Goal: Task Accomplishment & Management: Use online tool/utility

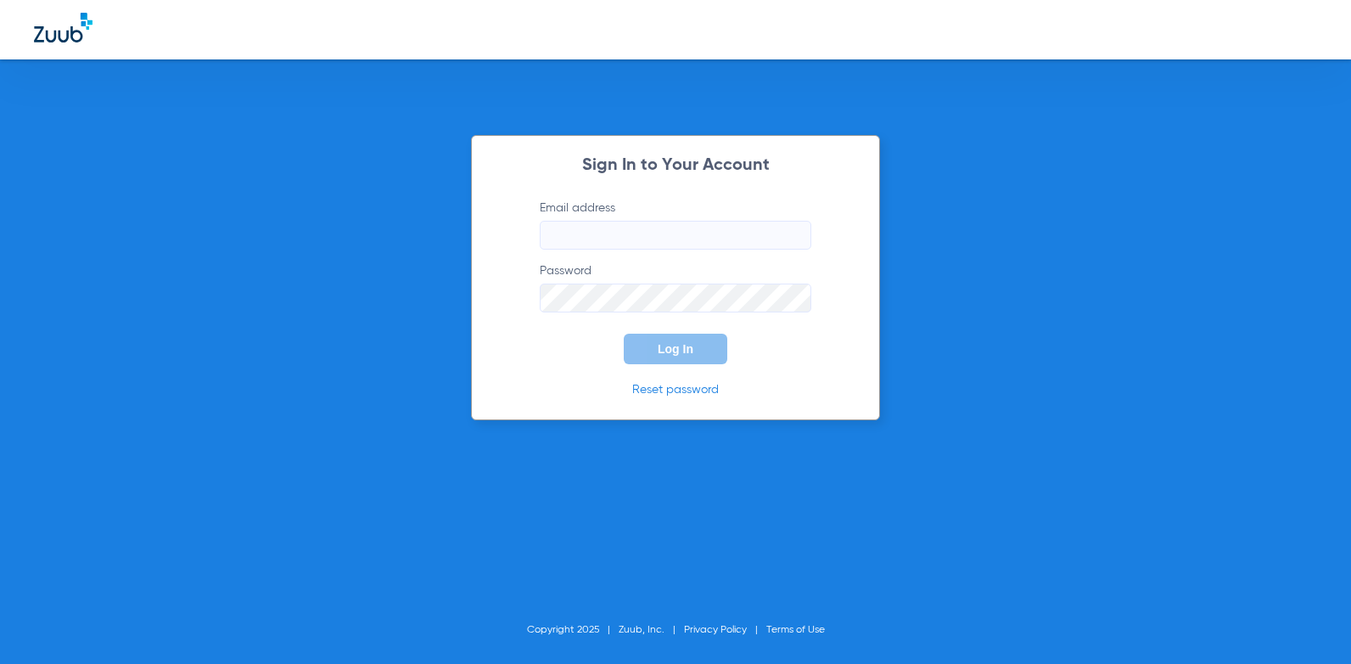
type input "[EMAIL_ADDRESS][DOMAIN_NAME]"
click at [657, 348] on button "Log In" at bounding box center [676, 348] width 104 height 31
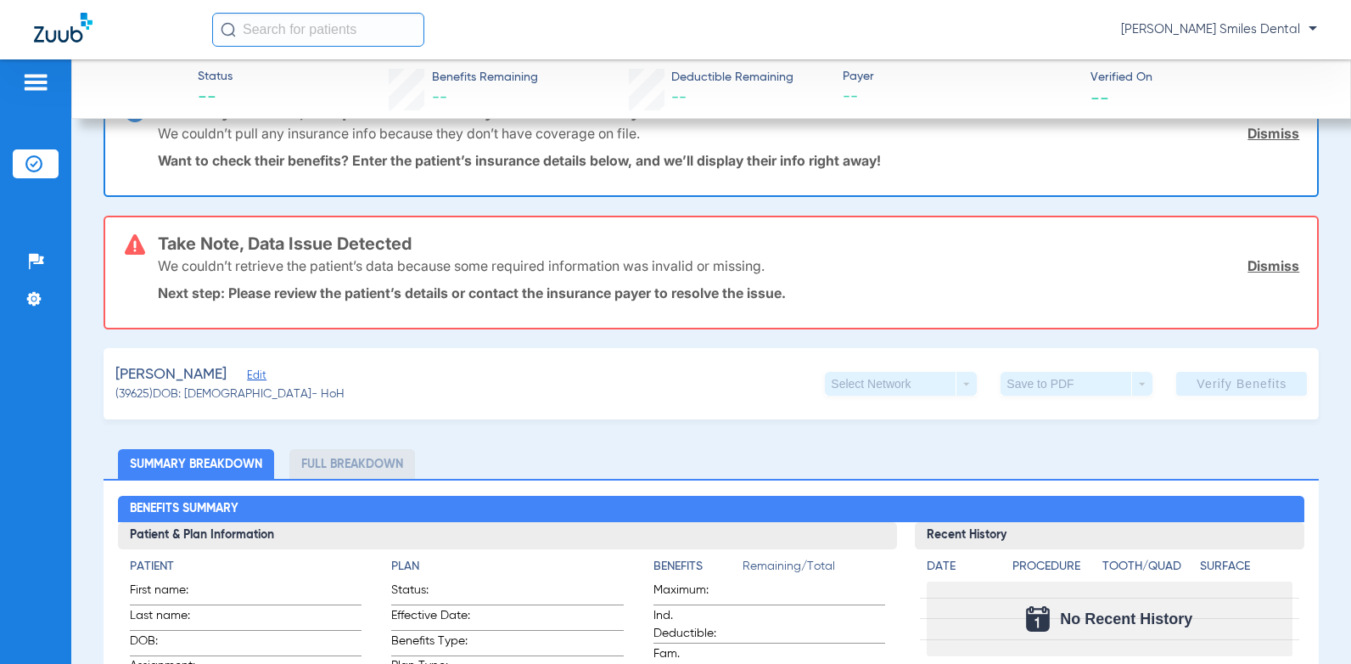
scroll to position [85, 0]
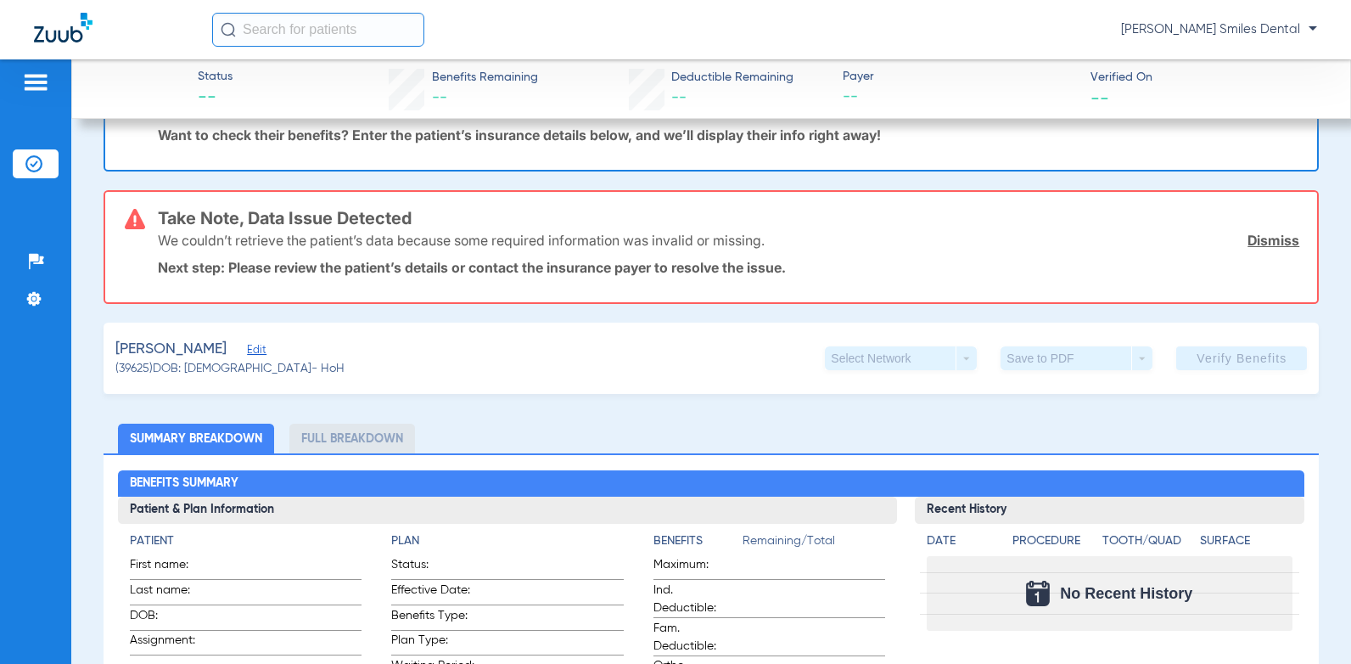
click at [1222, 353] on app-verify-button "Verify Benefits" at bounding box center [1241, 358] width 131 height 24
click at [1256, 241] on link "Dismiss" at bounding box center [1273, 240] width 52 height 17
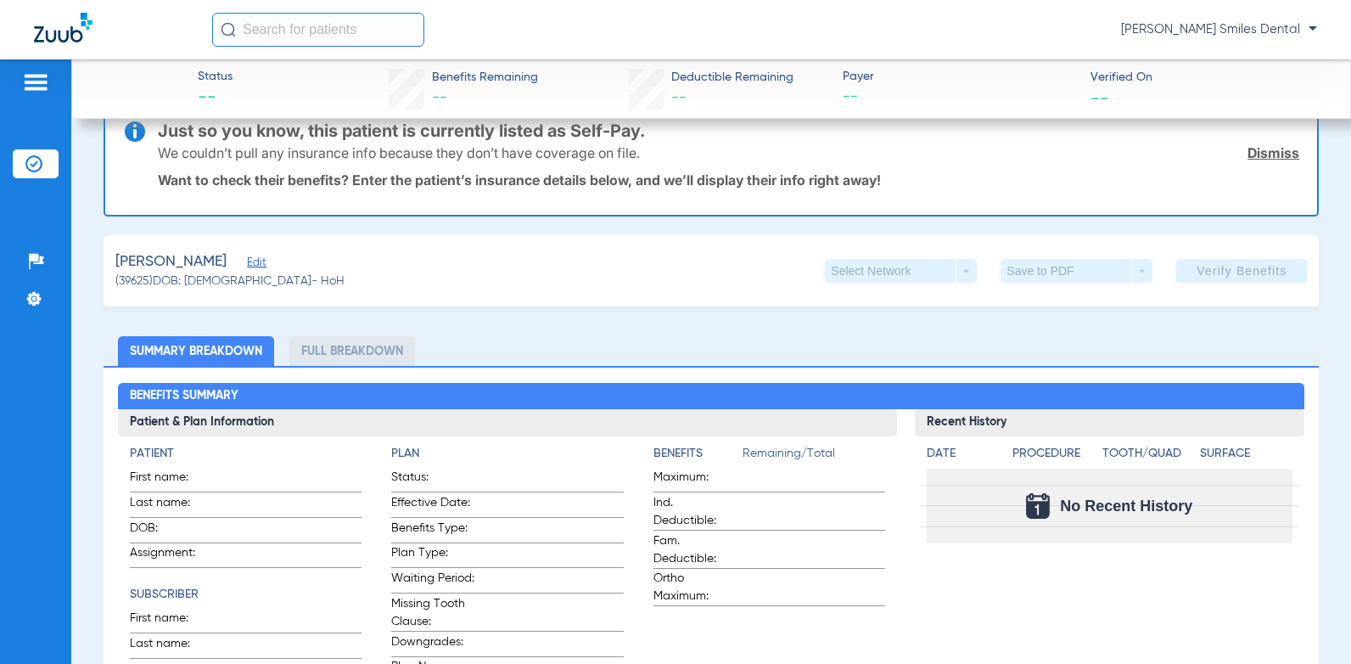
scroll to position [0, 0]
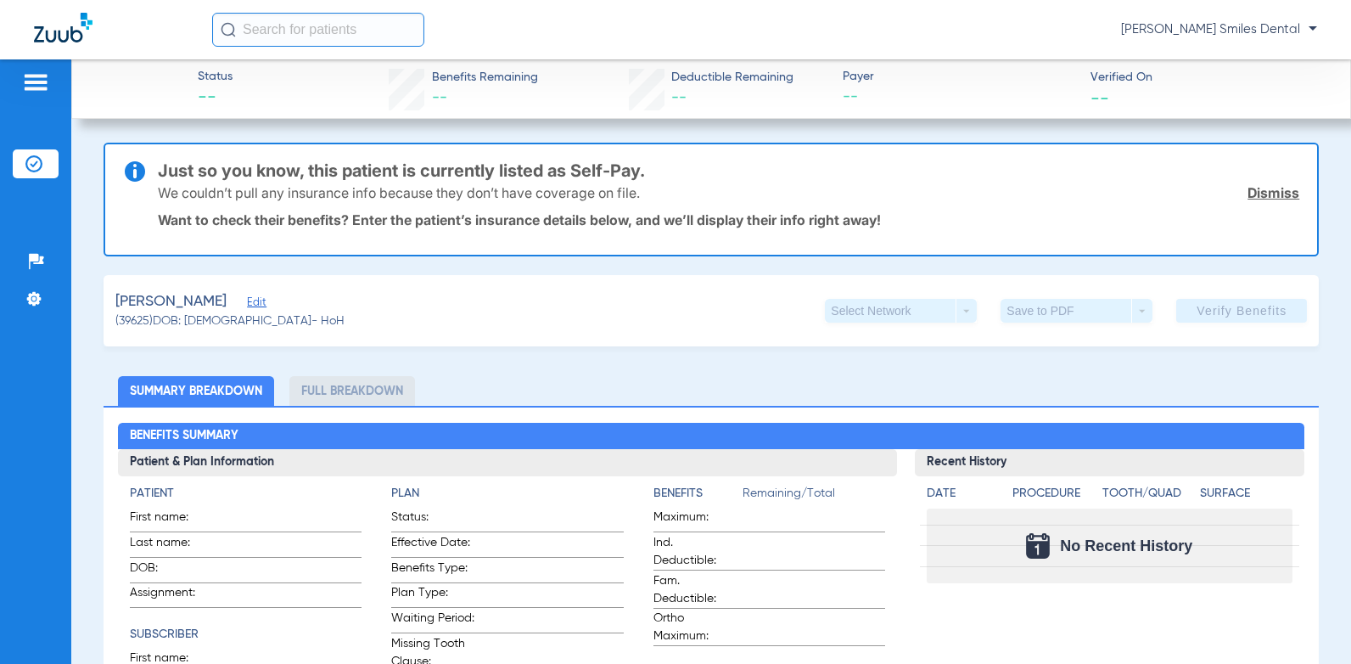
click at [1276, 194] on link "Dismiss" at bounding box center [1273, 192] width 52 height 17
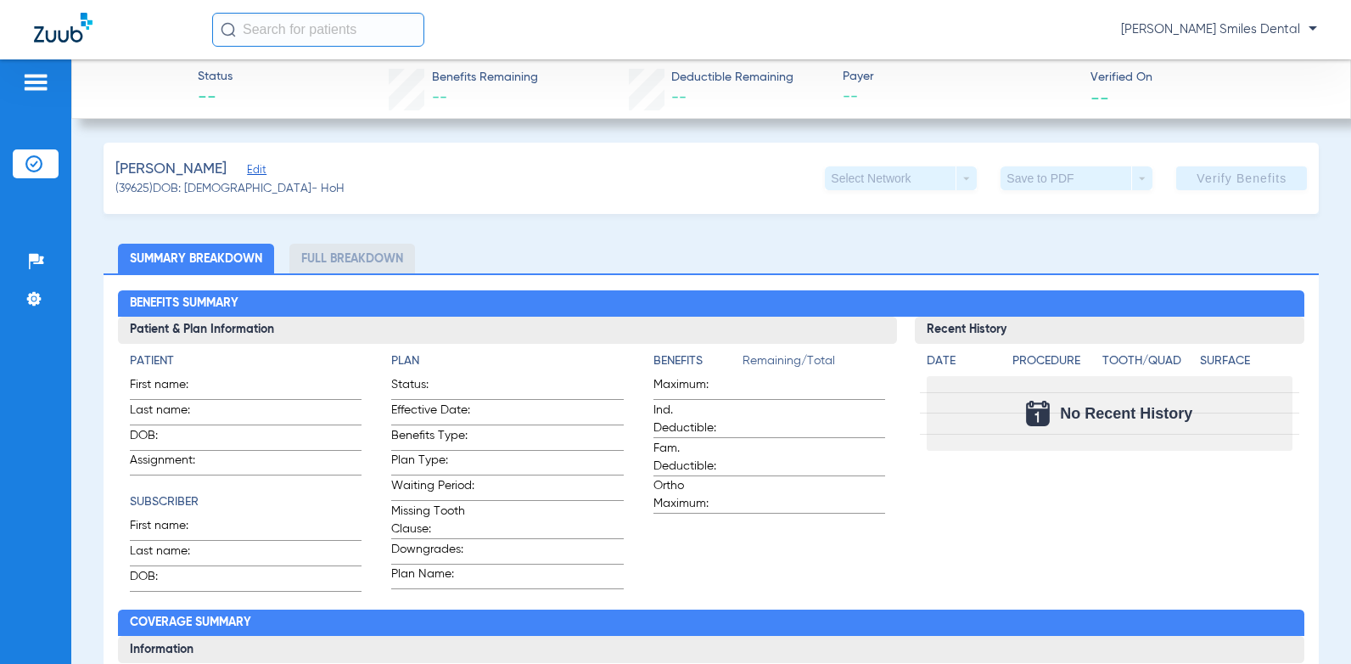
click at [247, 172] on span "Edit" at bounding box center [254, 172] width 15 height 16
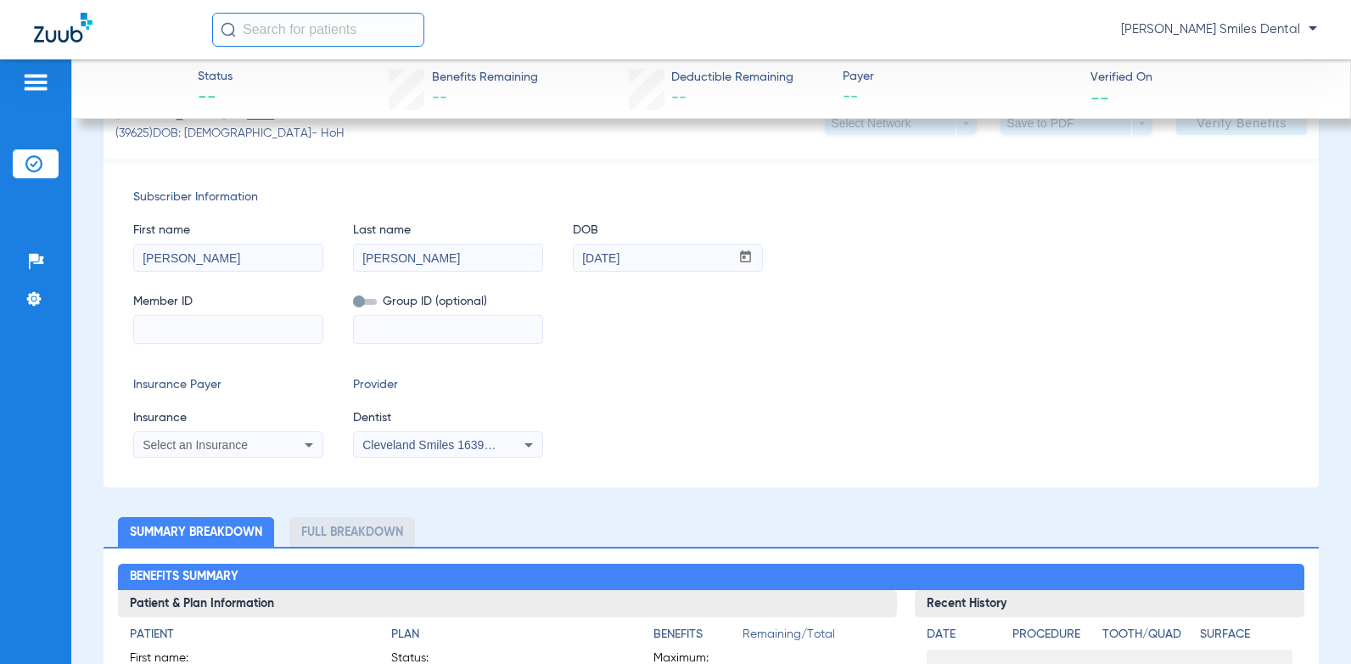
scroll to position [85, 0]
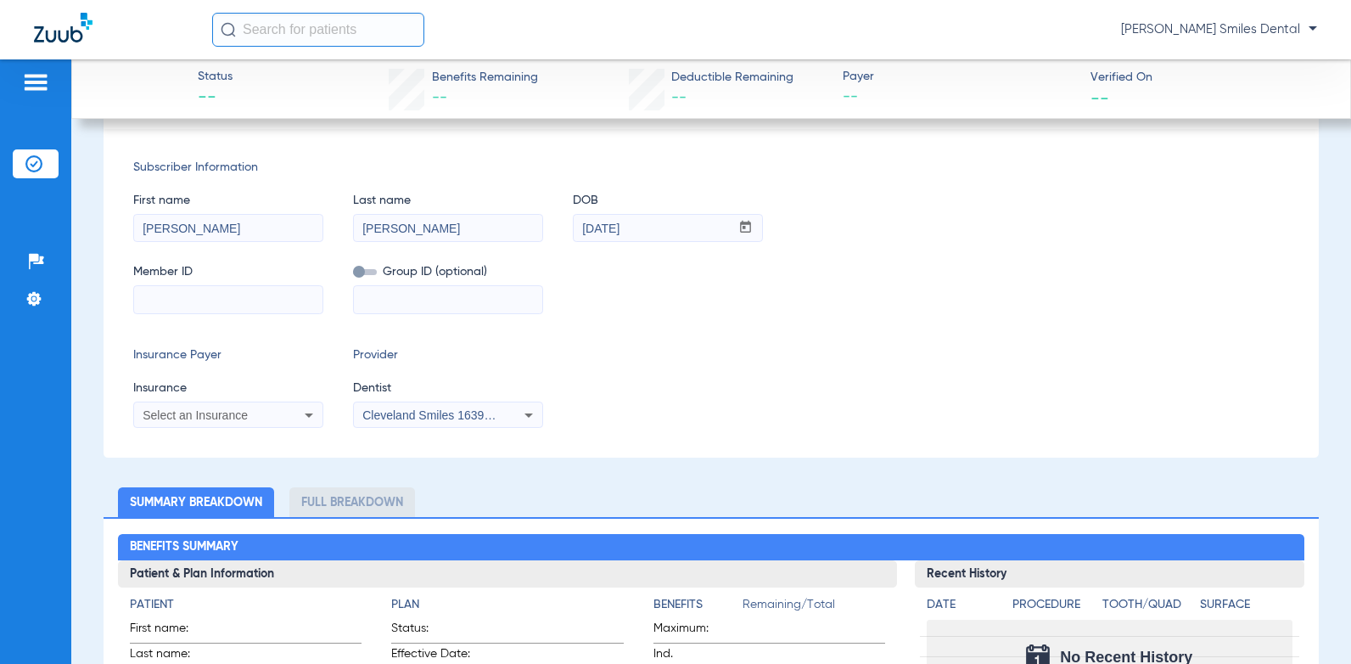
click at [244, 413] on span "Select an Insurance" at bounding box center [195, 415] width 105 height 14
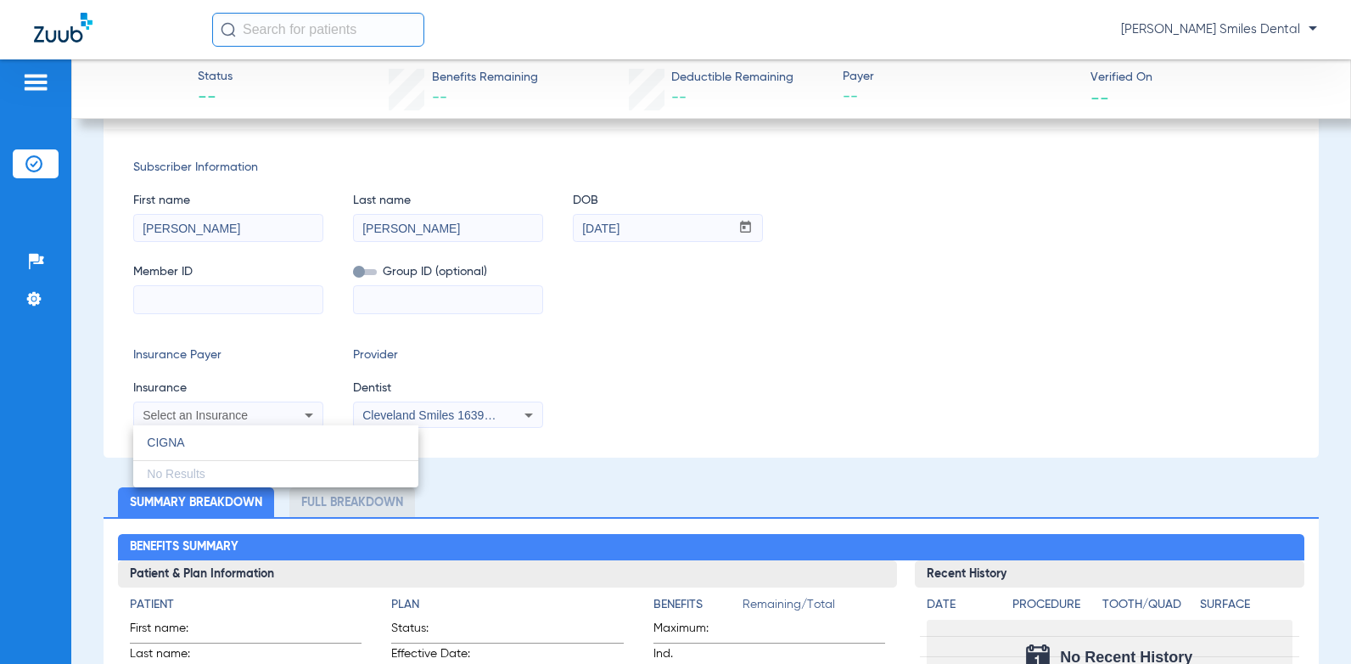
type input "CIGNA"
click at [247, 418] on div at bounding box center [675, 332] width 1351 height 664
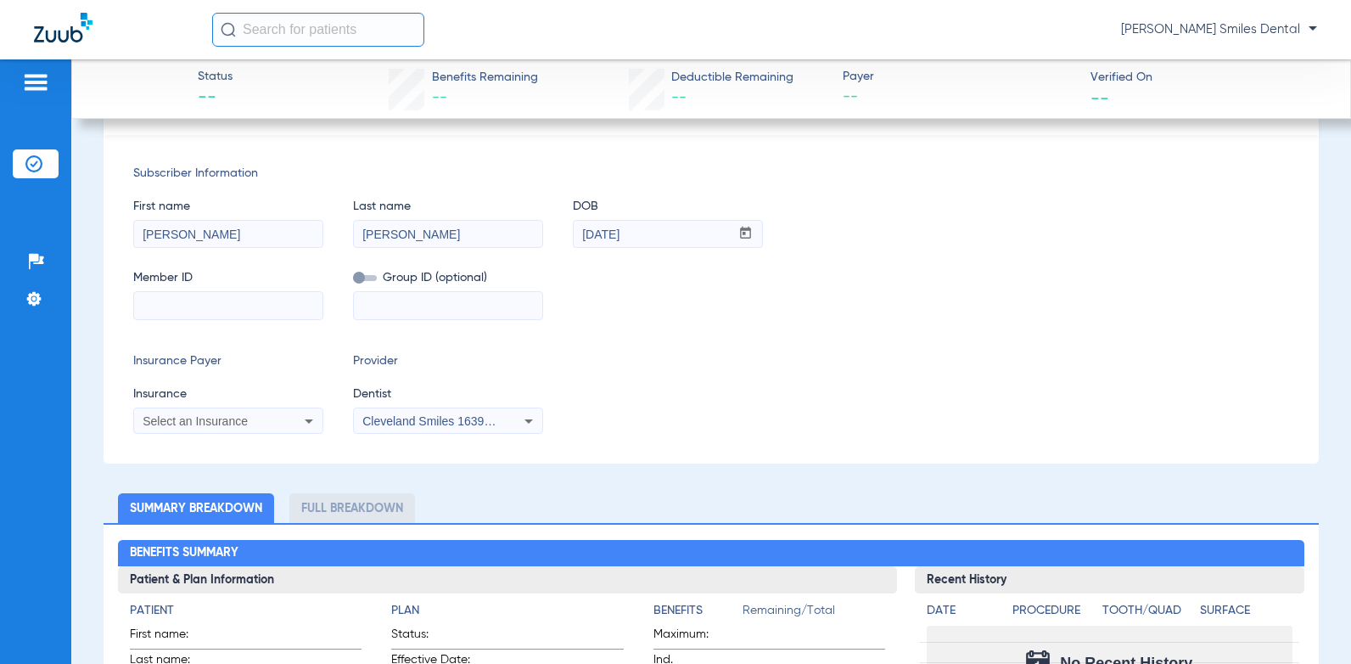
scroll to position [0, 0]
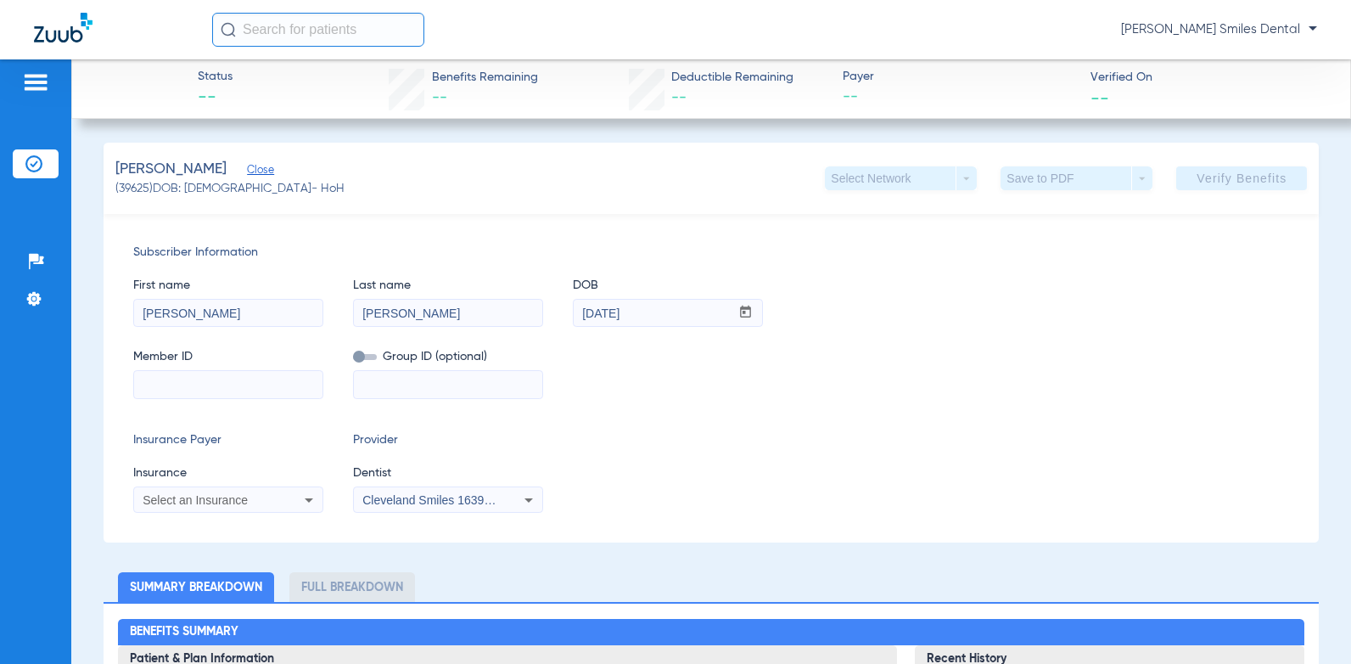
click at [250, 172] on span "Close" at bounding box center [254, 172] width 15 height 16
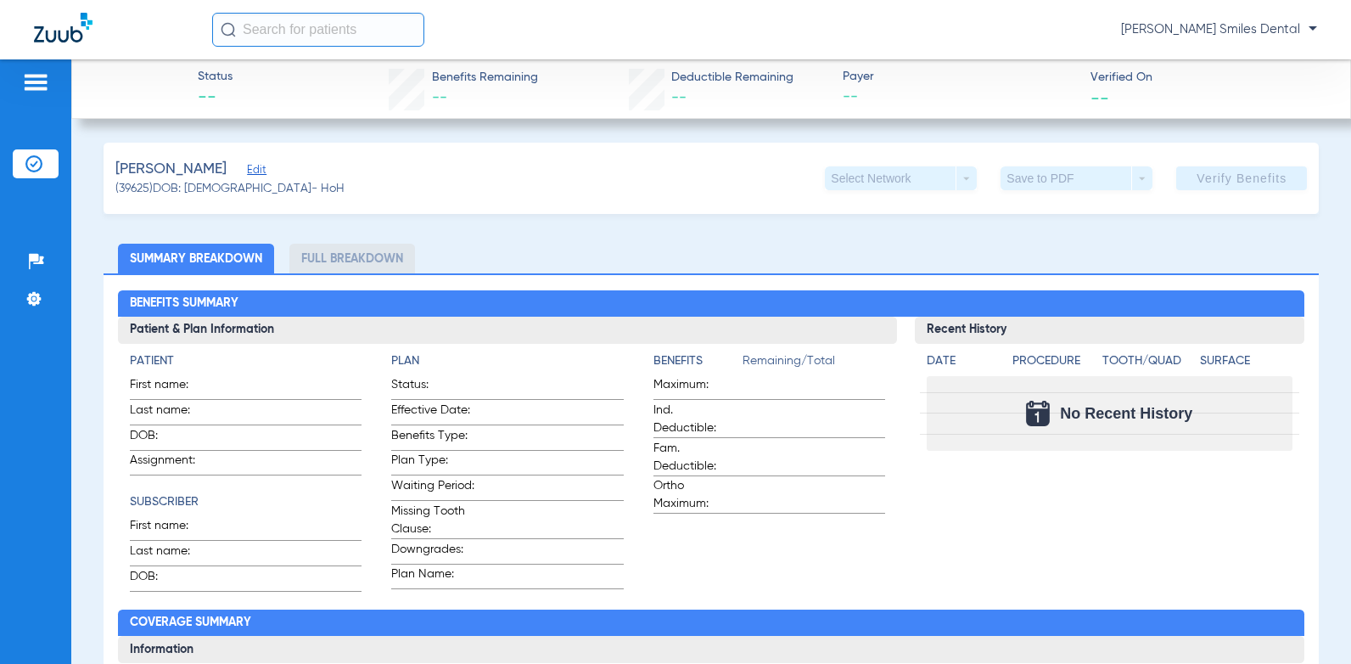
click at [1210, 177] on app-verify-button "Verify Benefits" at bounding box center [1241, 178] width 131 height 24
